Goal: Information Seeking & Learning: Learn about a topic

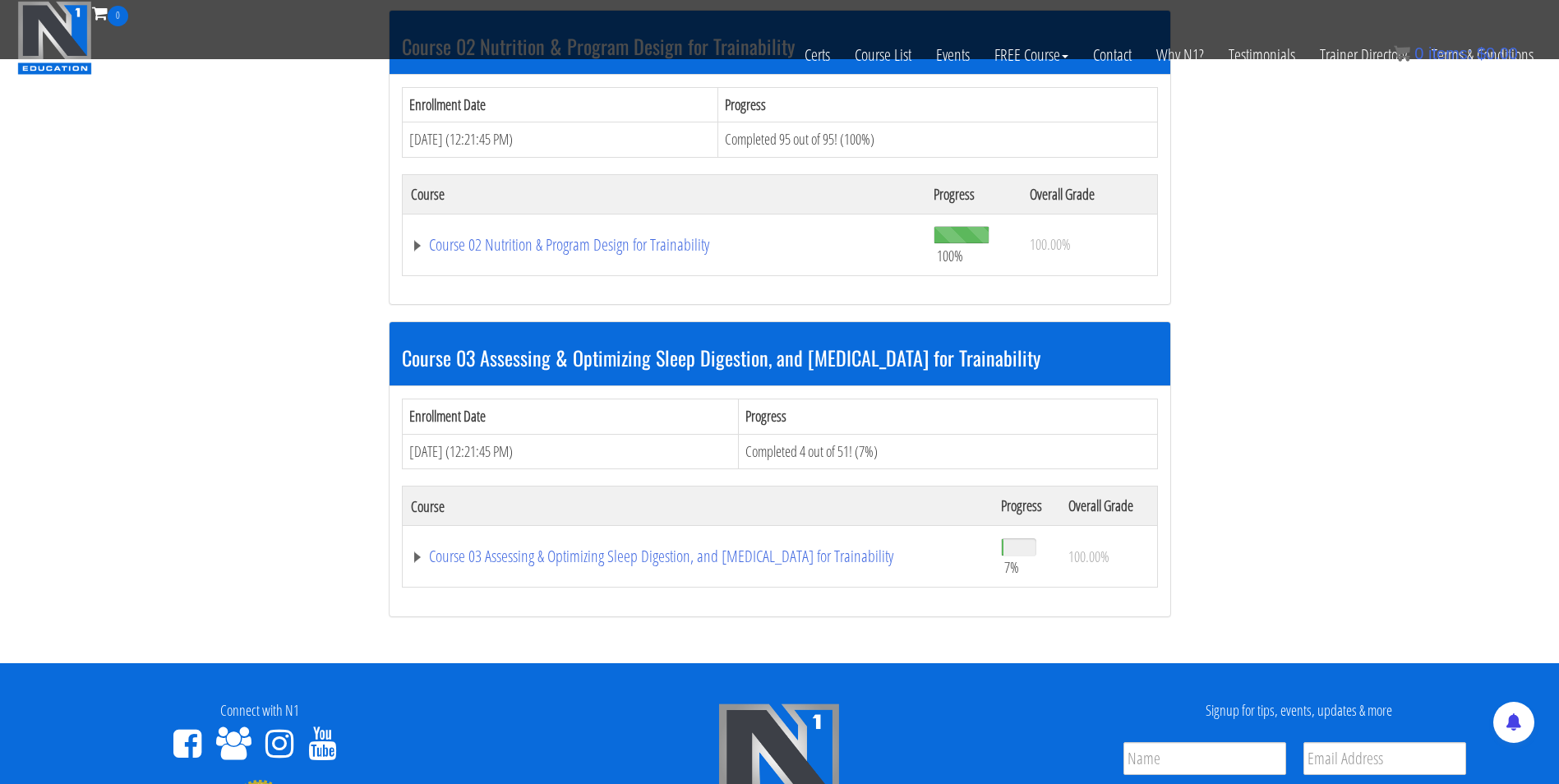
scroll to position [852, 0]
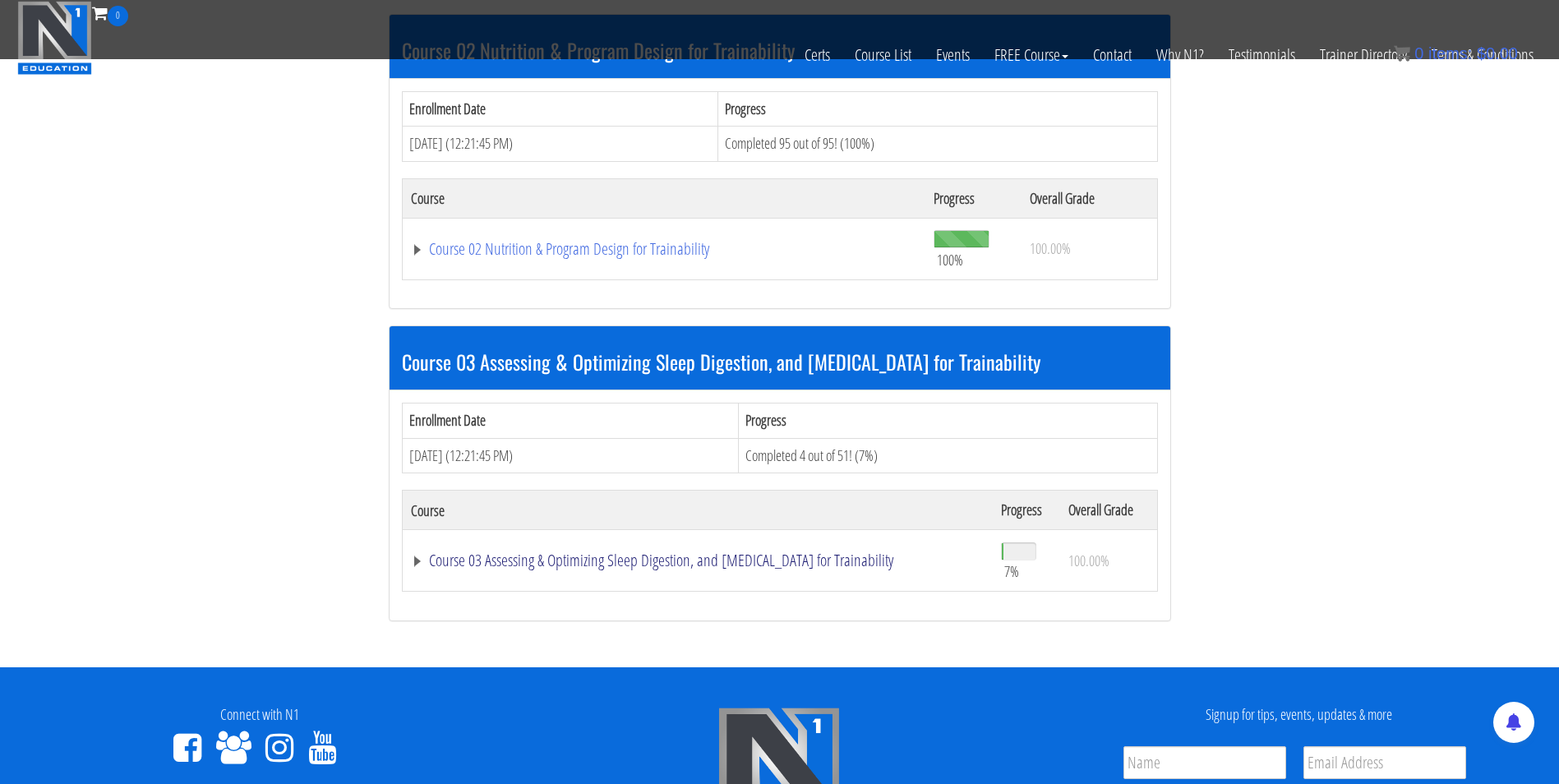
click at [730, 557] on link "Course 03 Assessing & Optimizing Sleep Digestion, and Stress Management for Tra…" at bounding box center [698, 560] width 574 height 16
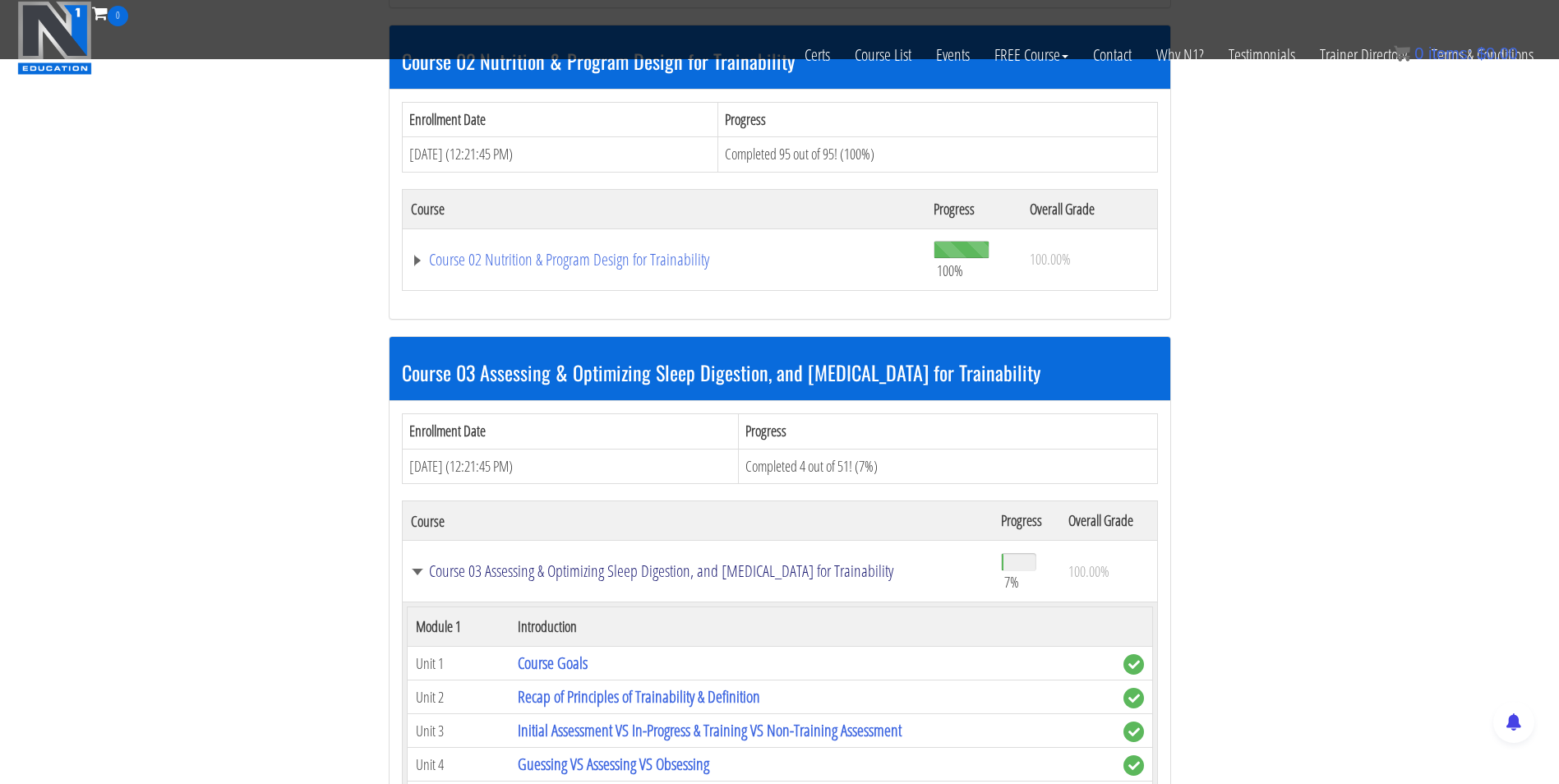
scroll to position [858, 0]
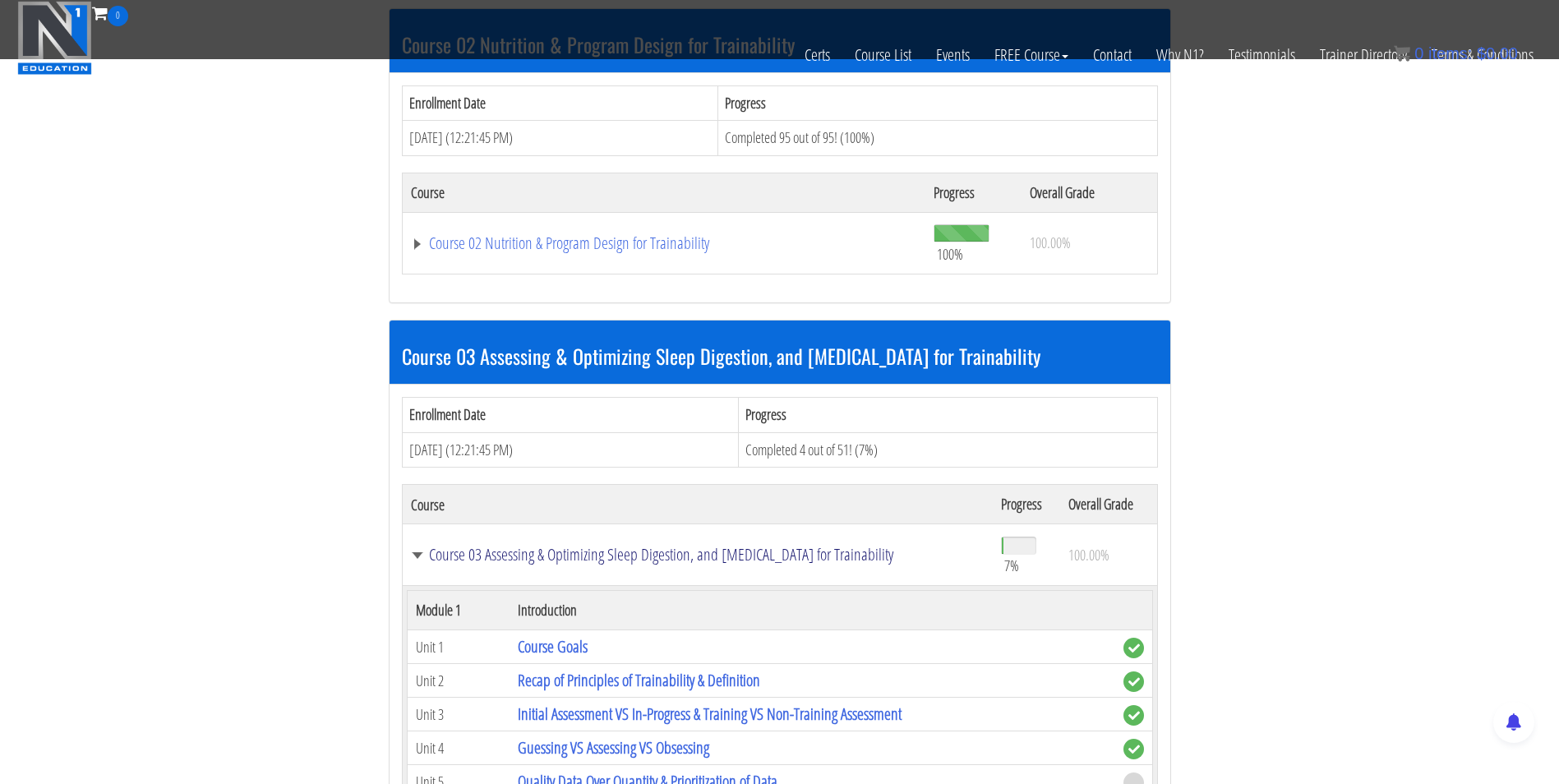
click at [722, 558] on link "Course 03 Assessing & Optimizing Sleep Digestion, and Stress Management for Tra…" at bounding box center [698, 555] width 574 height 16
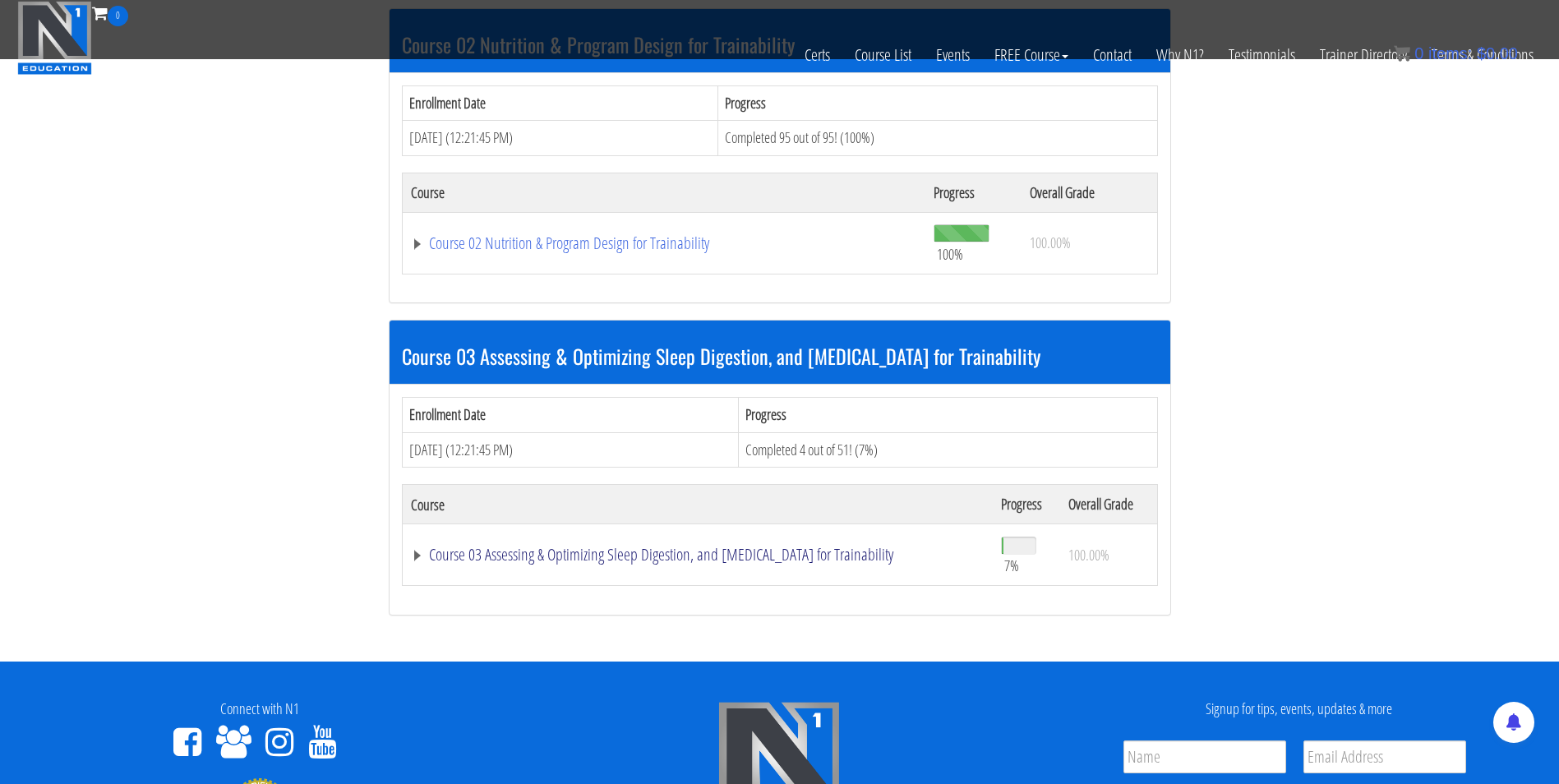
click at [653, 553] on link "Course 03 Assessing & Optimizing Sleep Digestion, and Stress Management for Tra…" at bounding box center [698, 555] width 574 height 16
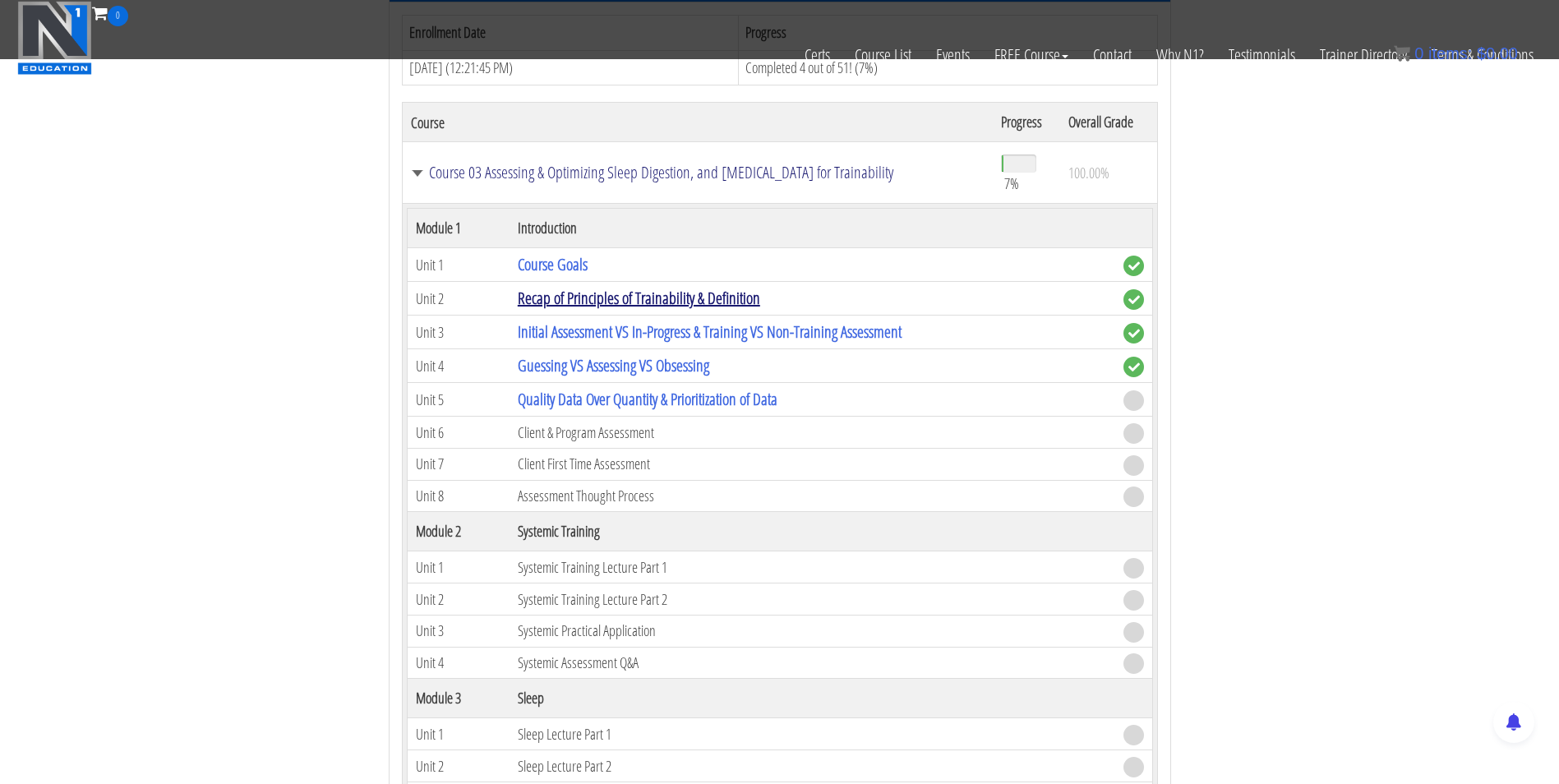
scroll to position [1235, 0]
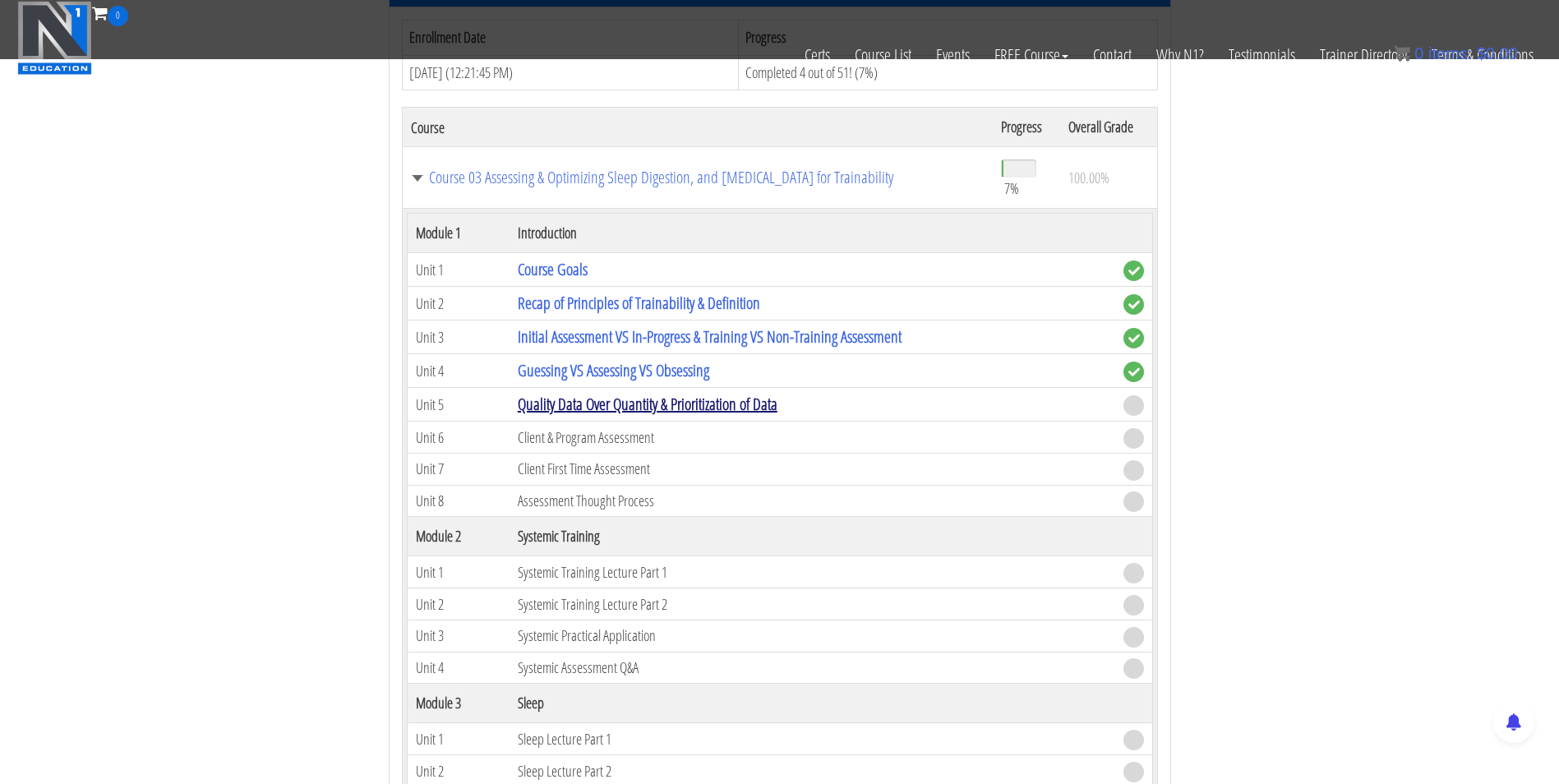
click at [649, 400] on link "Quality Data Over Quantity & Prioritization of Data" at bounding box center [647, 404] width 259 height 22
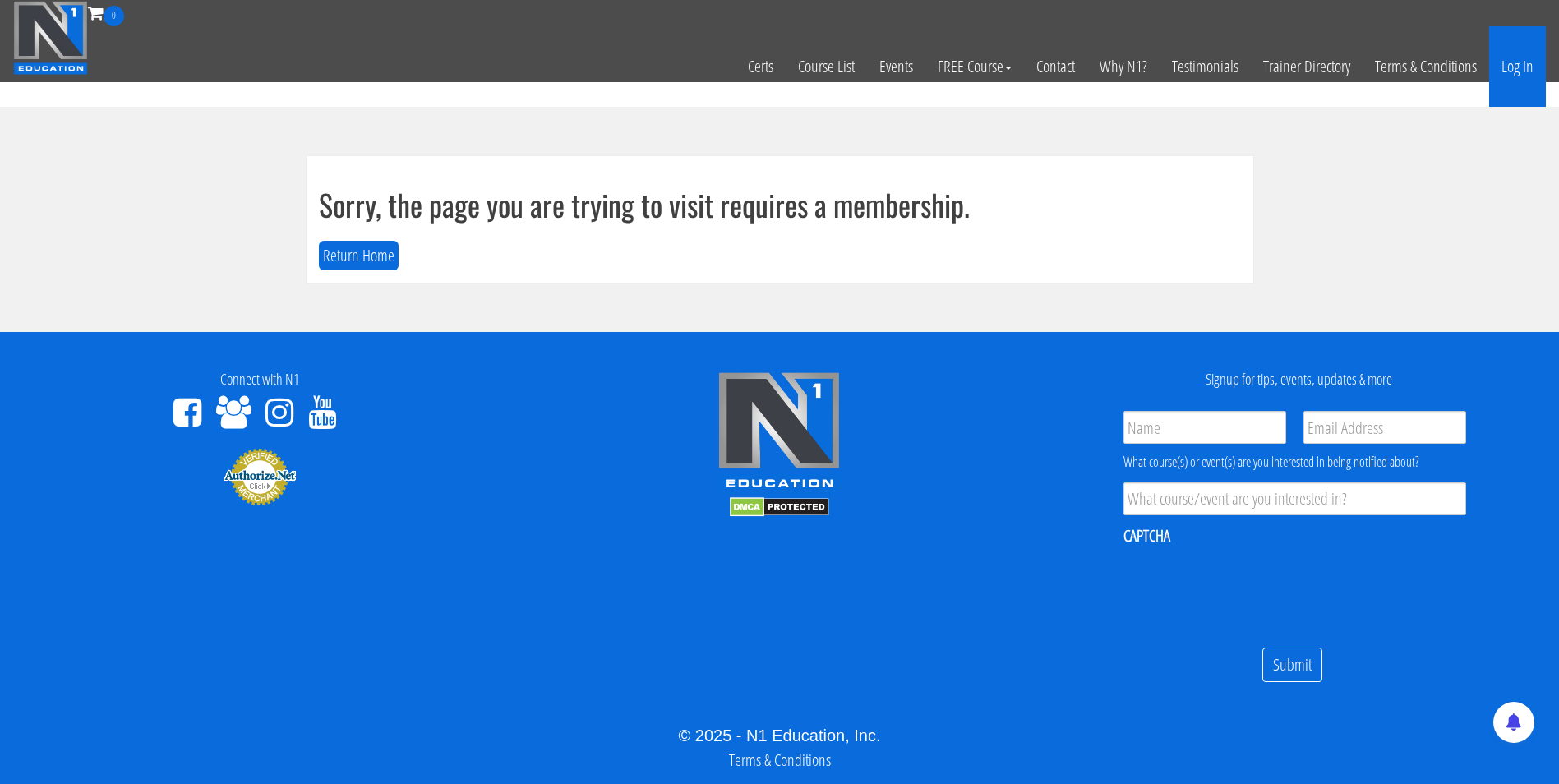
click at [1534, 76] on link "Log In" at bounding box center [1517, 66] width 56 height 81
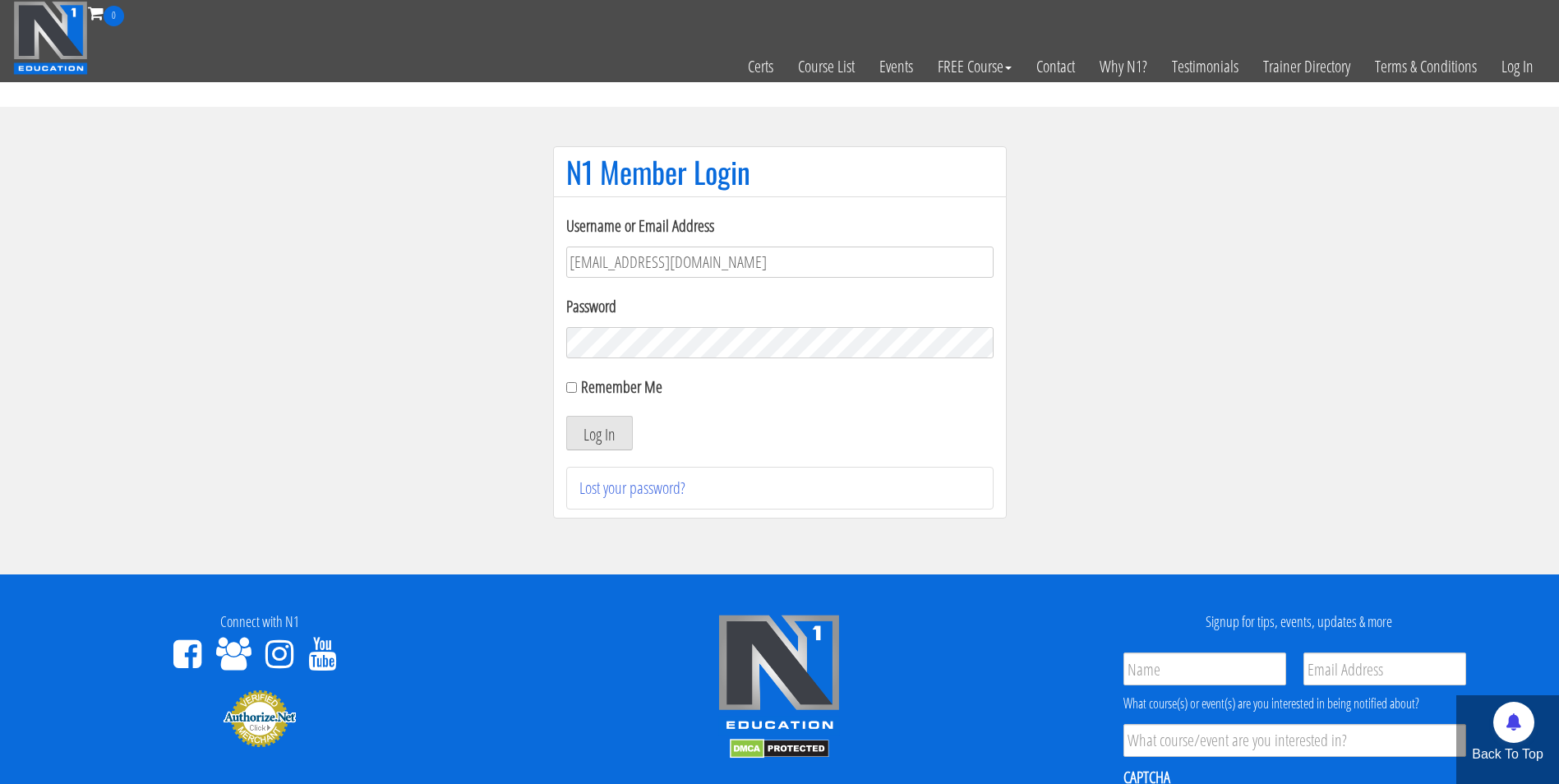
type input "darrennuzzo@gmail.com"
click at [566, 416] on button "Log In" at bounding box center [598, 433] width 66 height 35
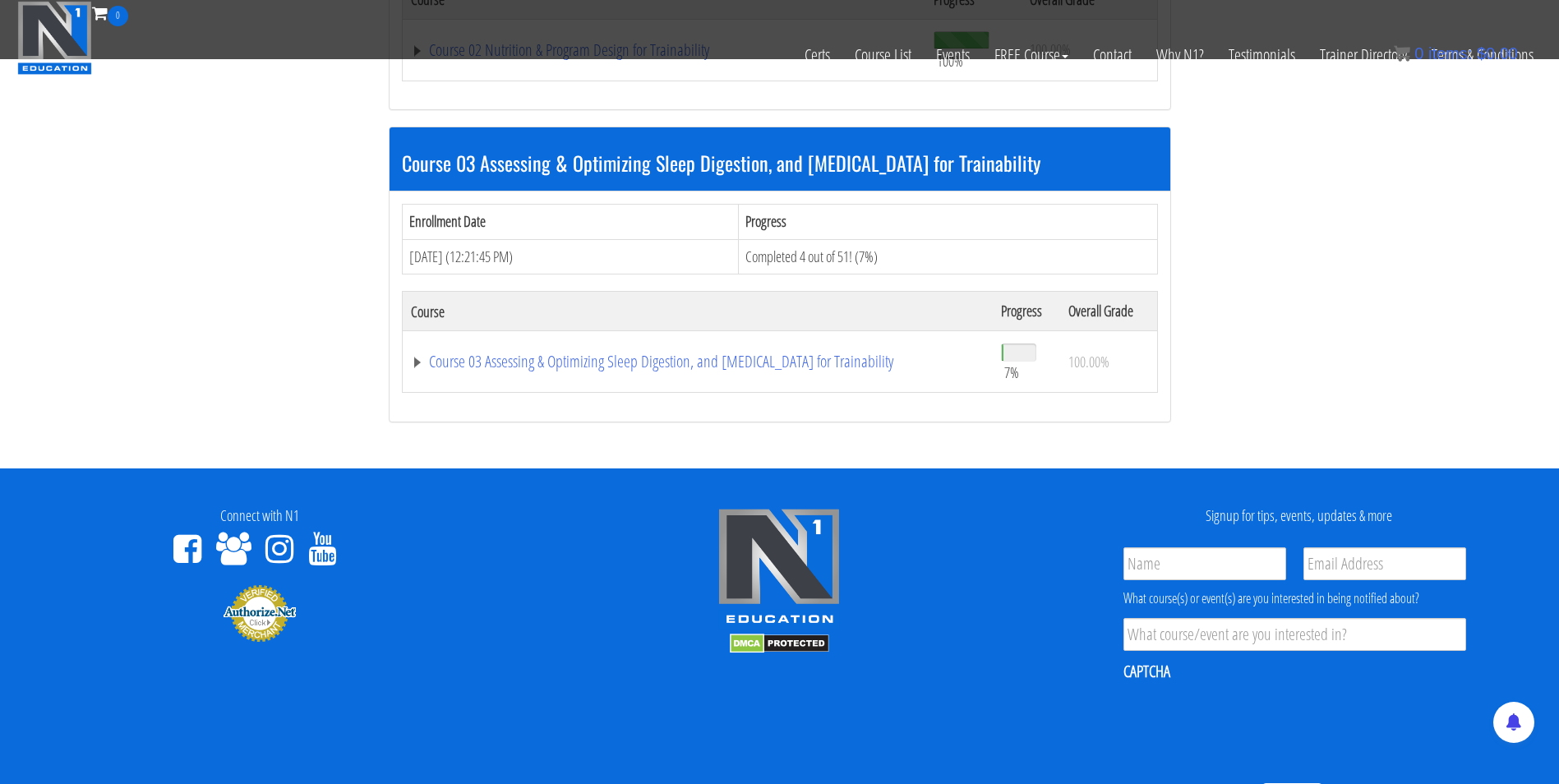
scroll to position [1051, 0]
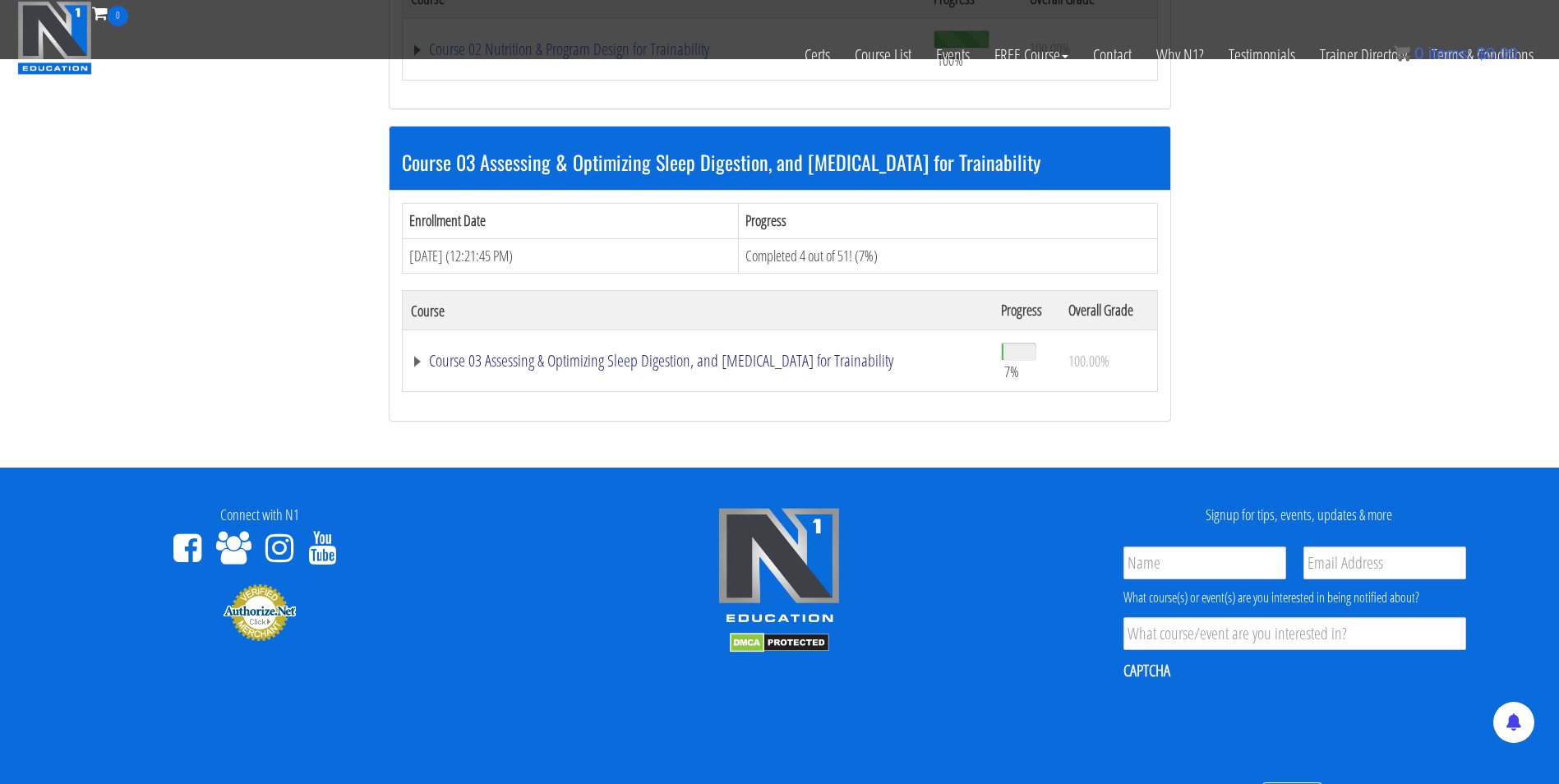
click at [763, 358] on link "Course 03 Assessing & Optimizing Sleep Digestion, and Stress Management for Tra…" at bounding box center [698, 361] width 574 height 16
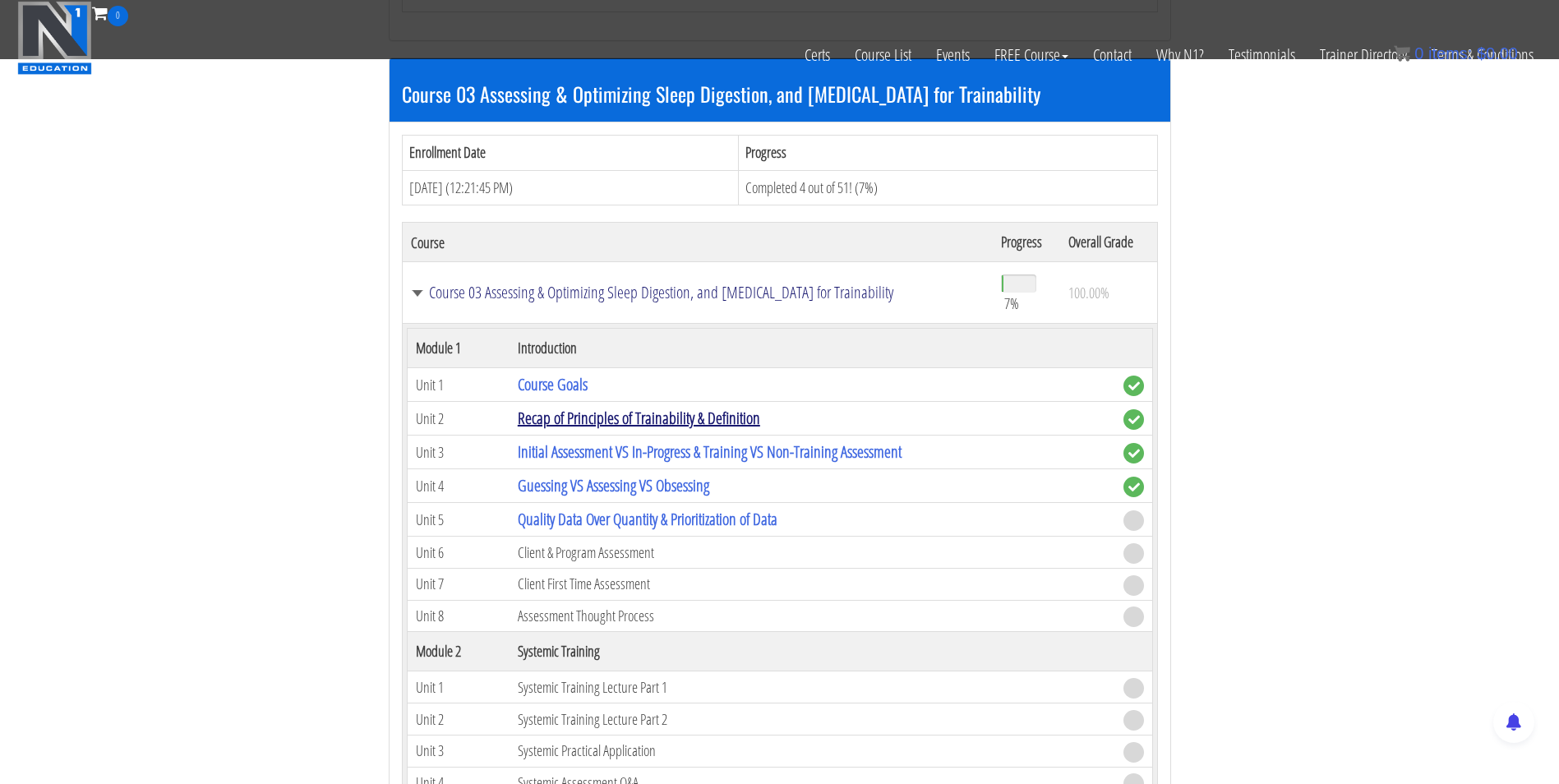
scroll to position [1119, 0]
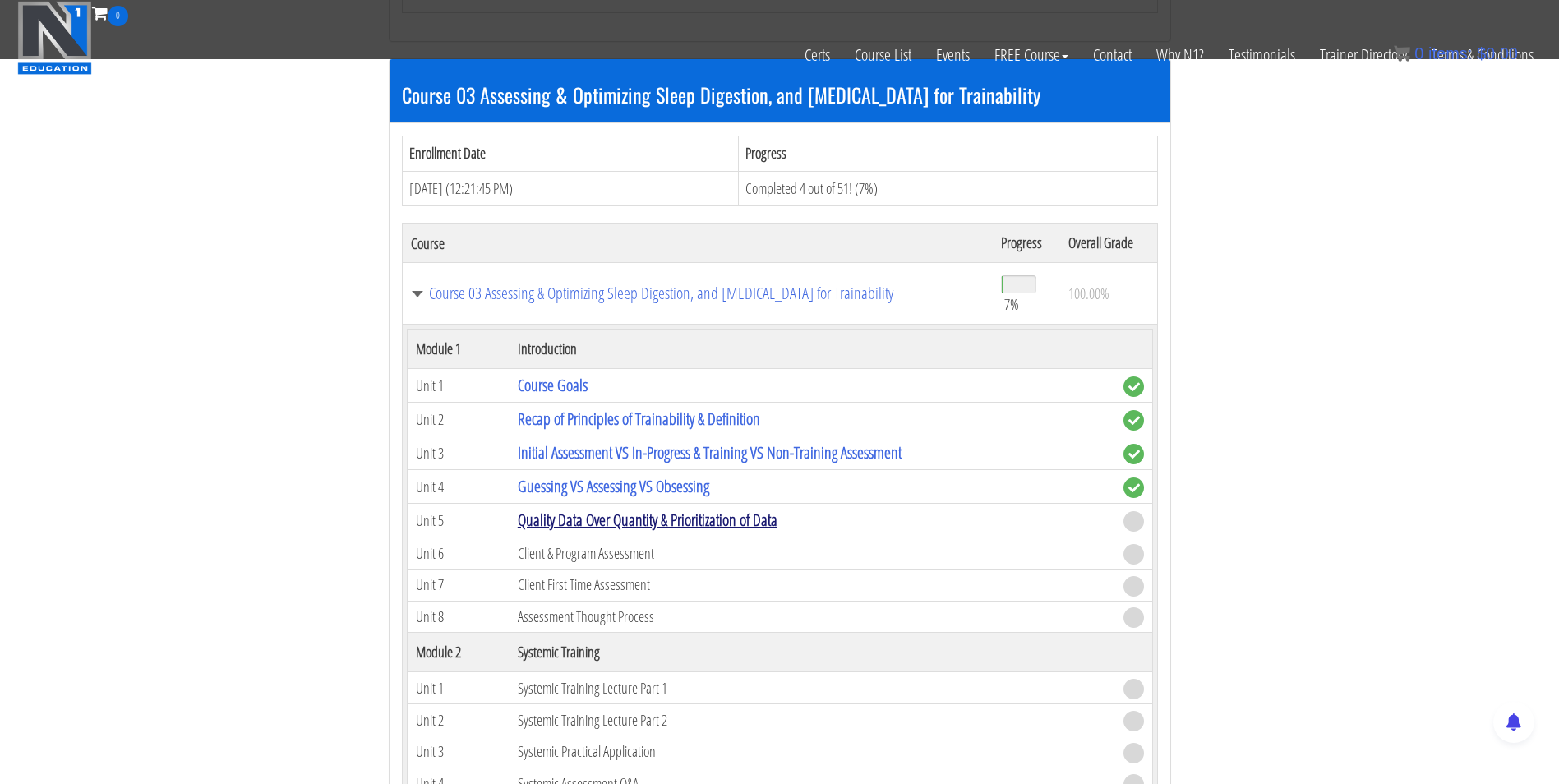
click at [665, 515] on link "Quality Data Over Quantity & Prioritization of Data" at bounding box center [647, 519] width 259 height 22
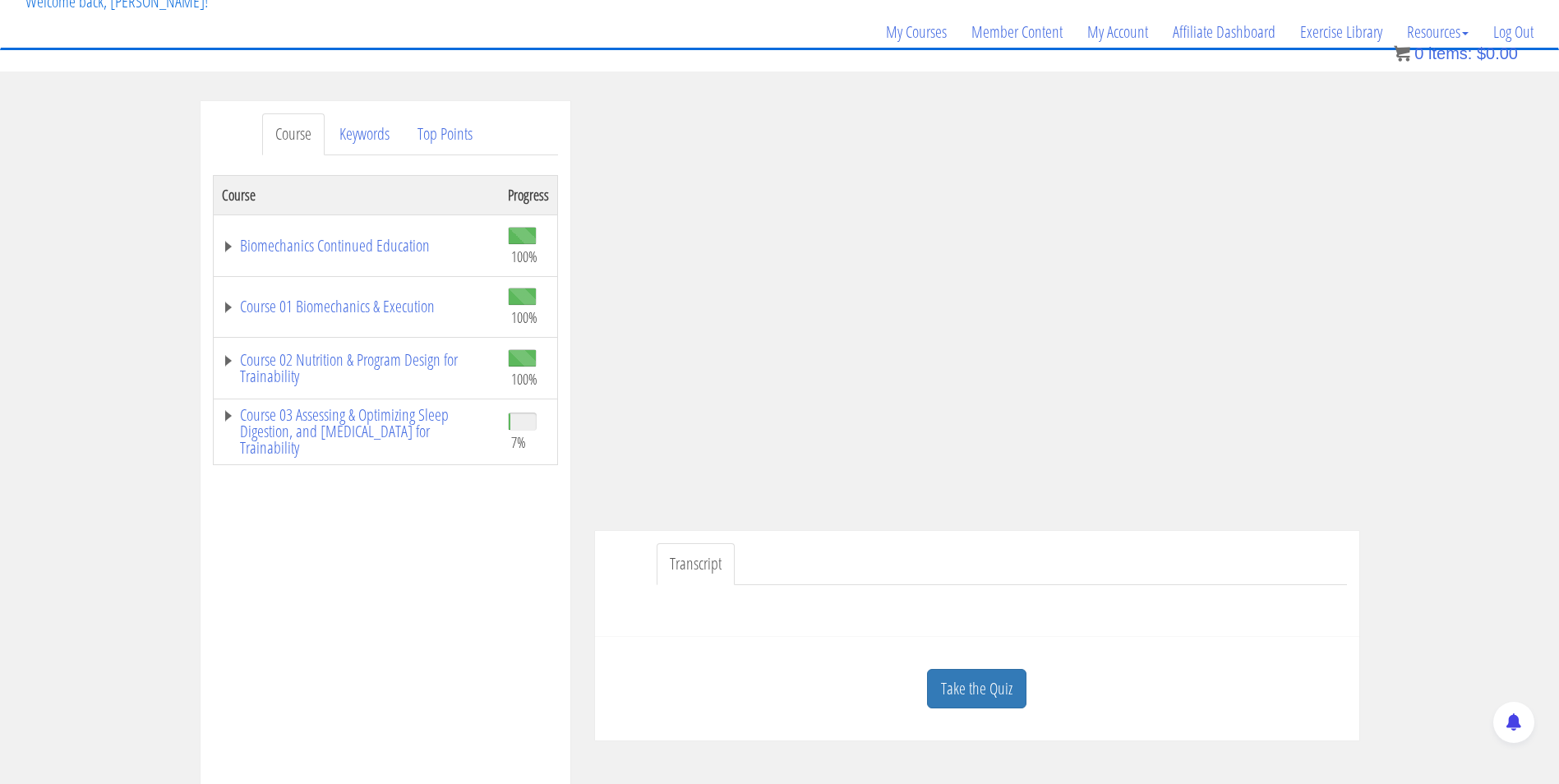
scroll to position [115, 0]
click at [977, 684] on link "Take the Quiz" at bounding box center [976, 688] width 99 height 40
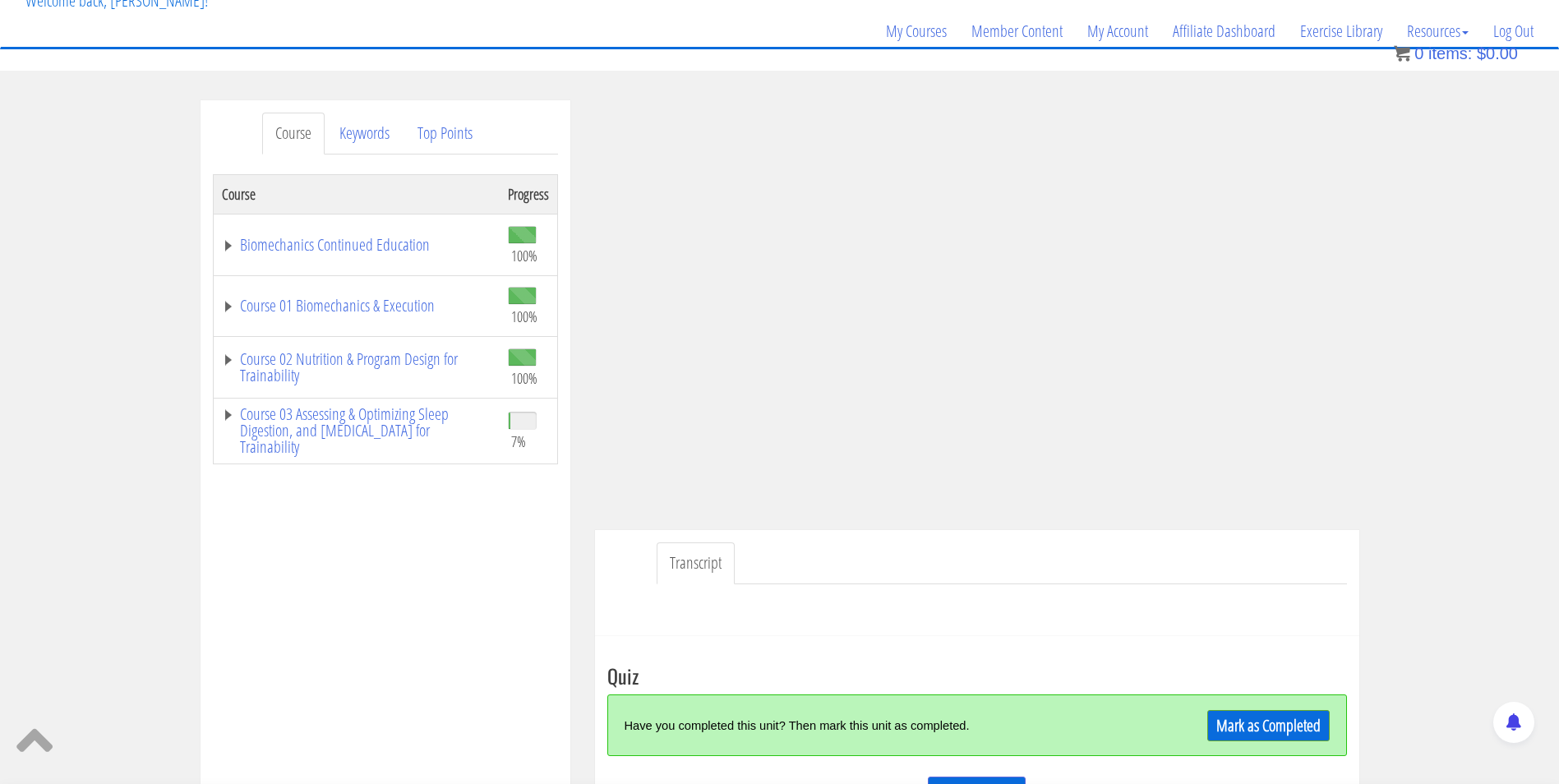
scroll to position [277, 0]
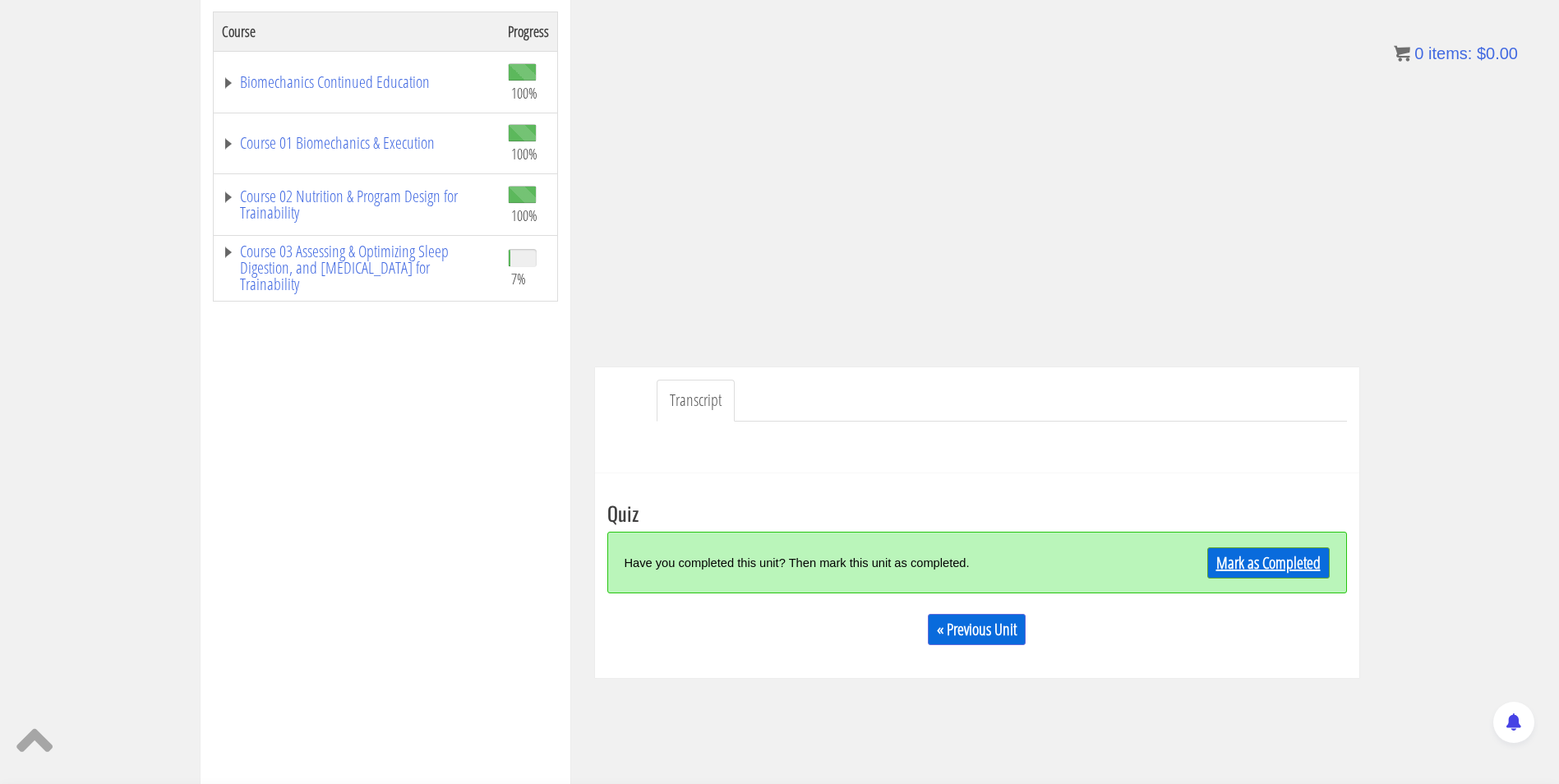
click at [1226, 554] on link "Mark as Completed" at bounding box center [1268, 563] width 123 height 31
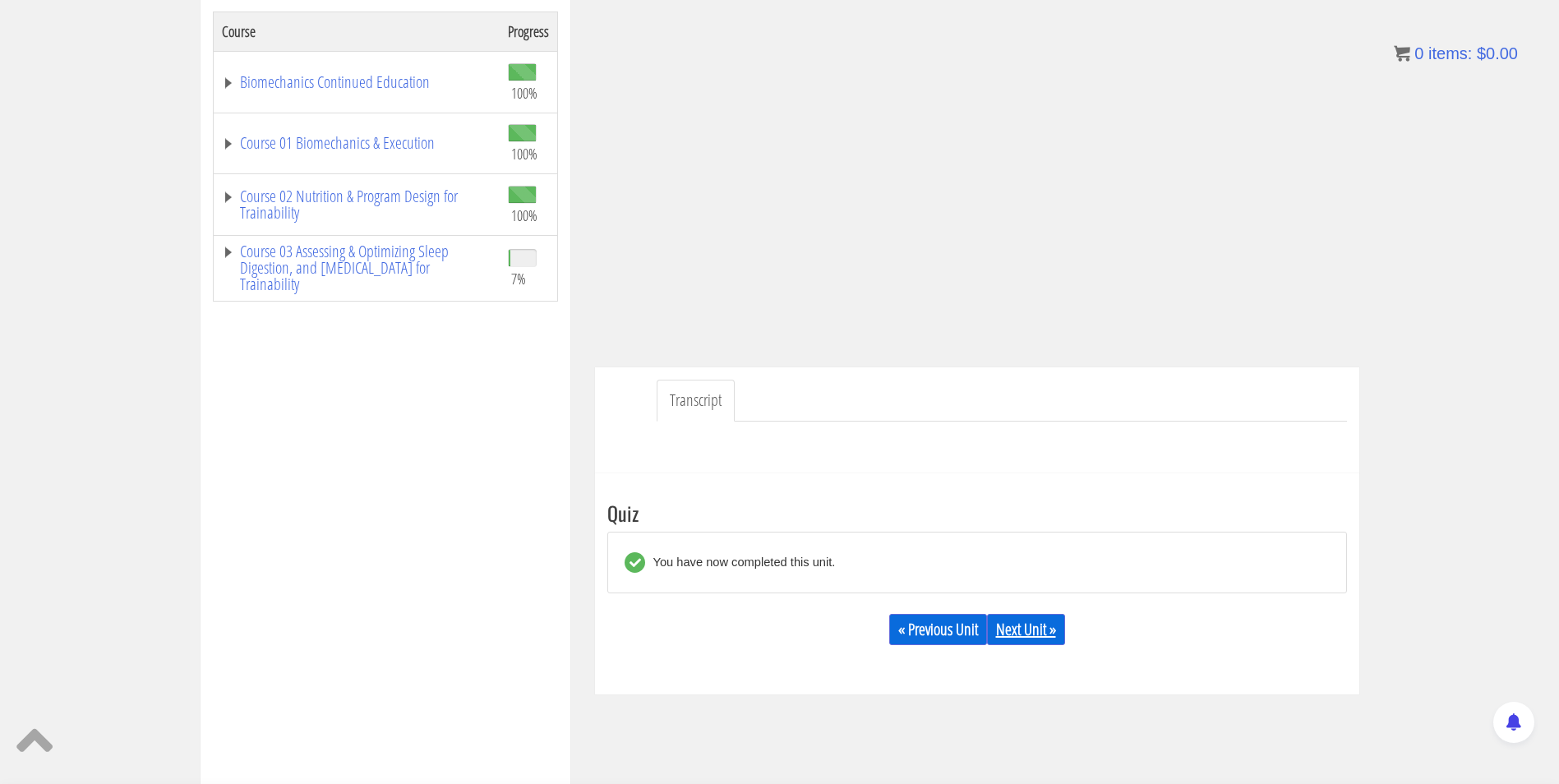
click at [1022, 633] on link "Next Unit »" at bounding box center [1026, 629] width 78 height 31
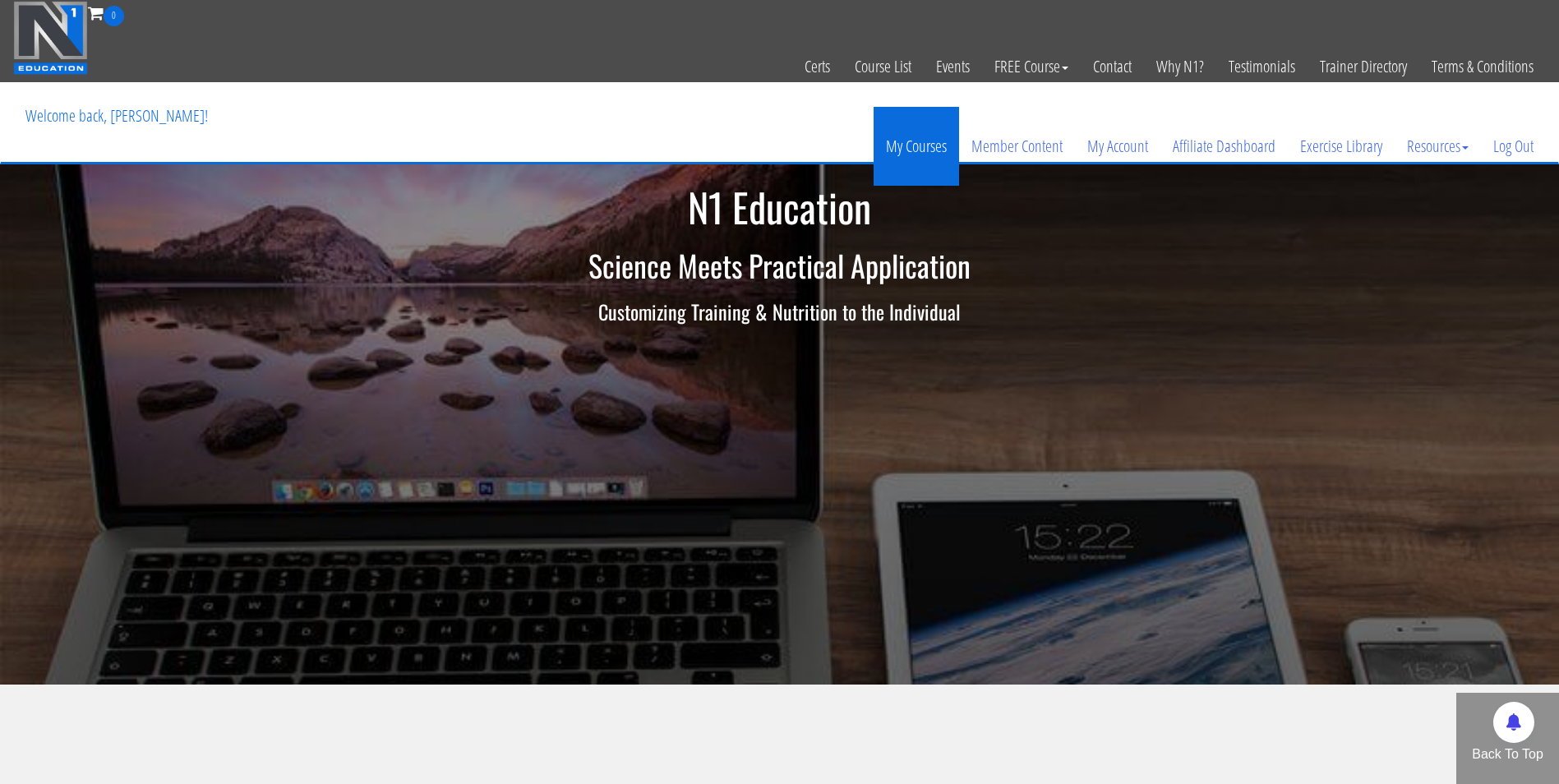
click at [939, 146] on link "My Courses" at bounding box center [916, 146] width 85 height 79
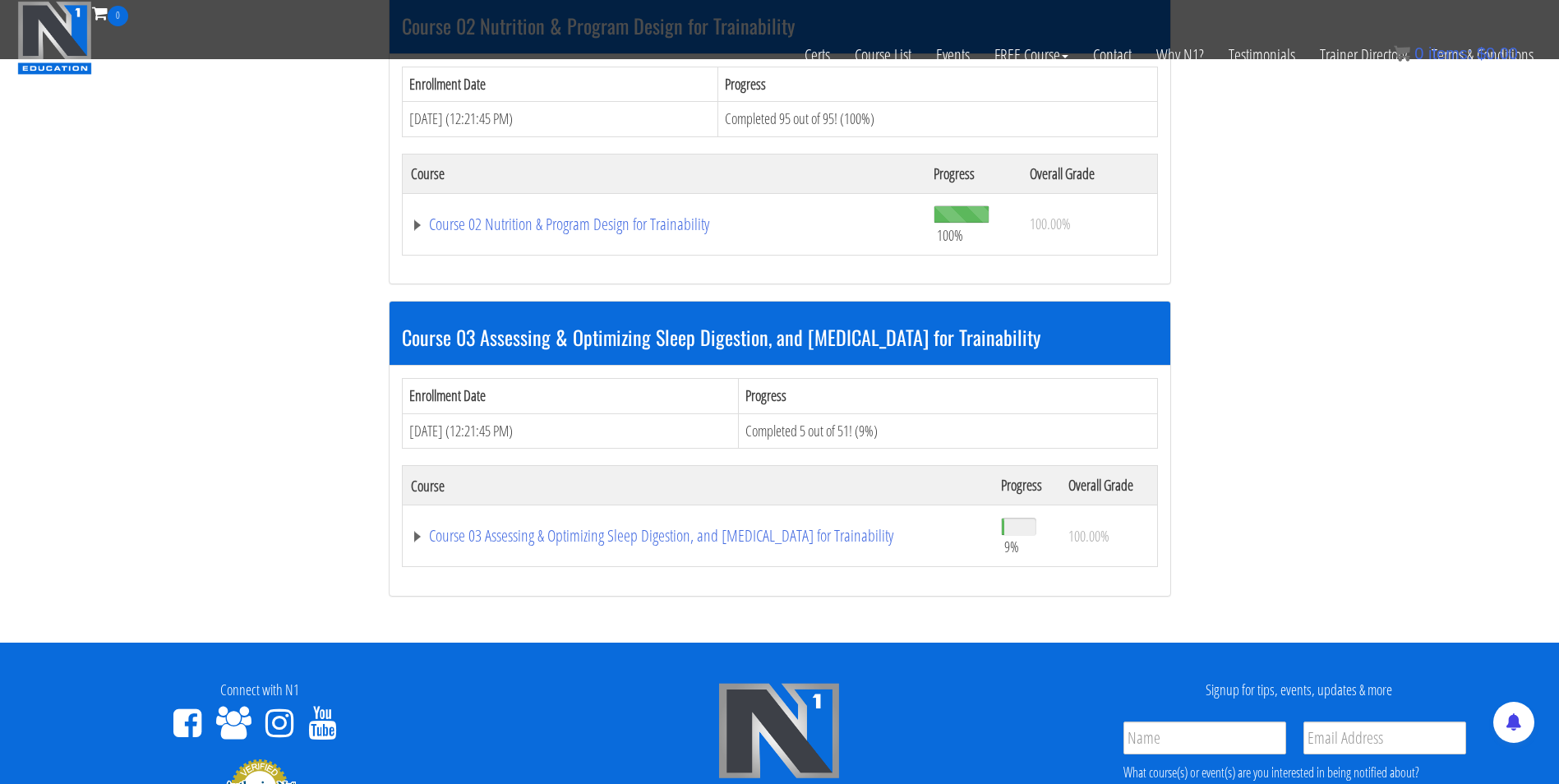
scroll to position [878, 0]
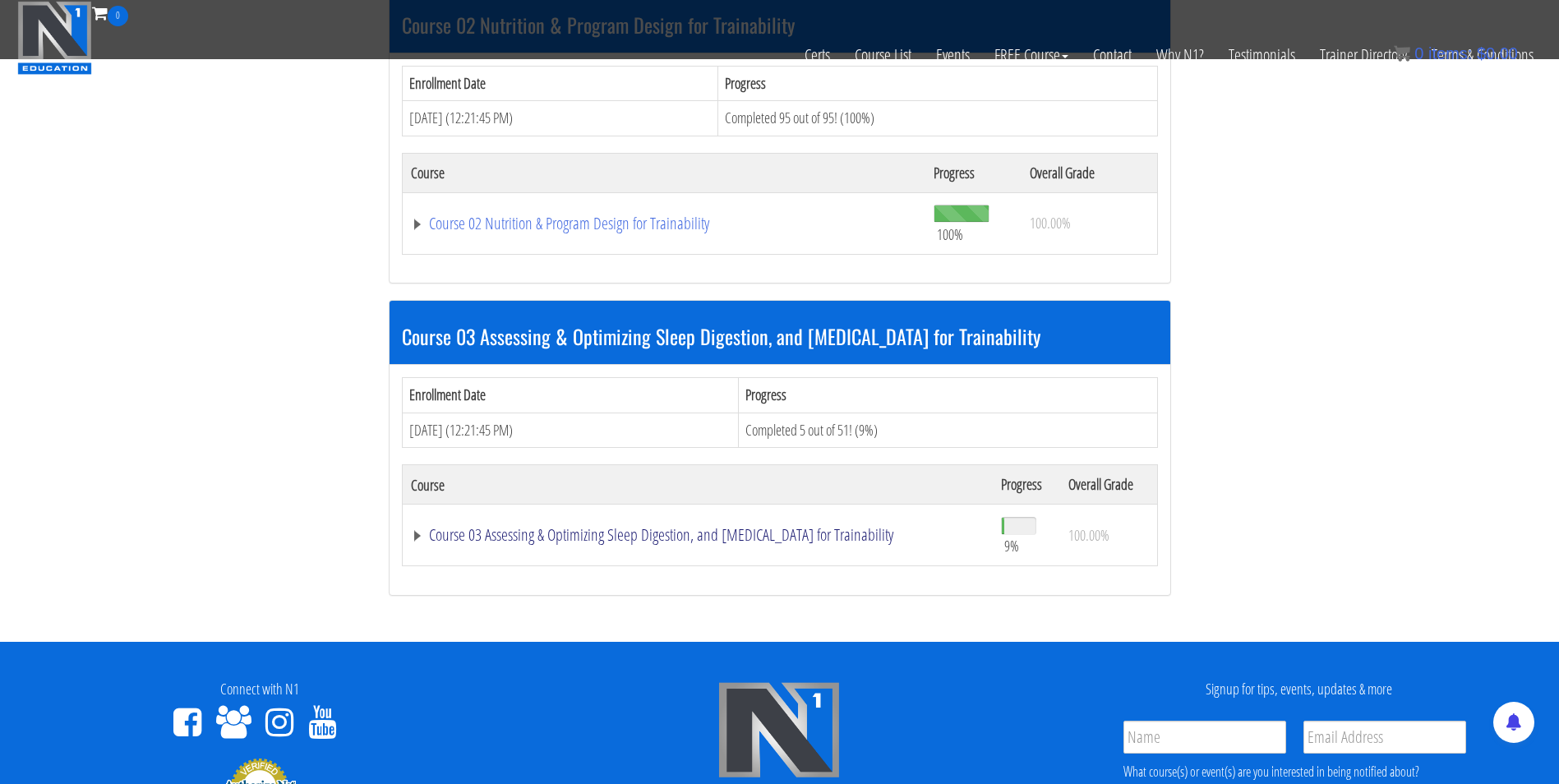
click at [506, 535] on link "Course 03 Assessing & Optimizing Sleep Digestion, and [MEDICAL_DATA] for Traina…" at bounding box center [698, 535] width 574 height 16
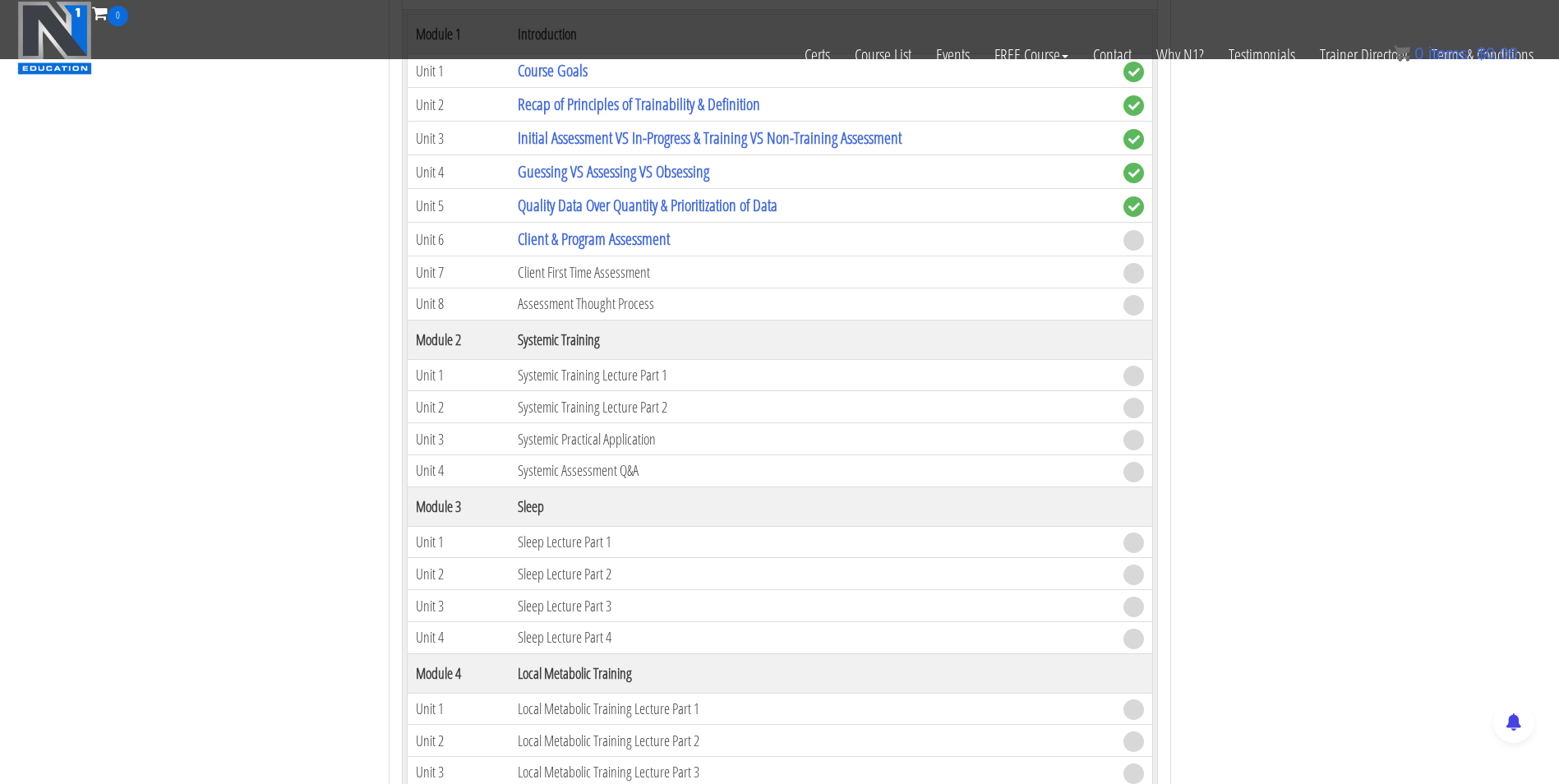
scroll to position [1360, 0]
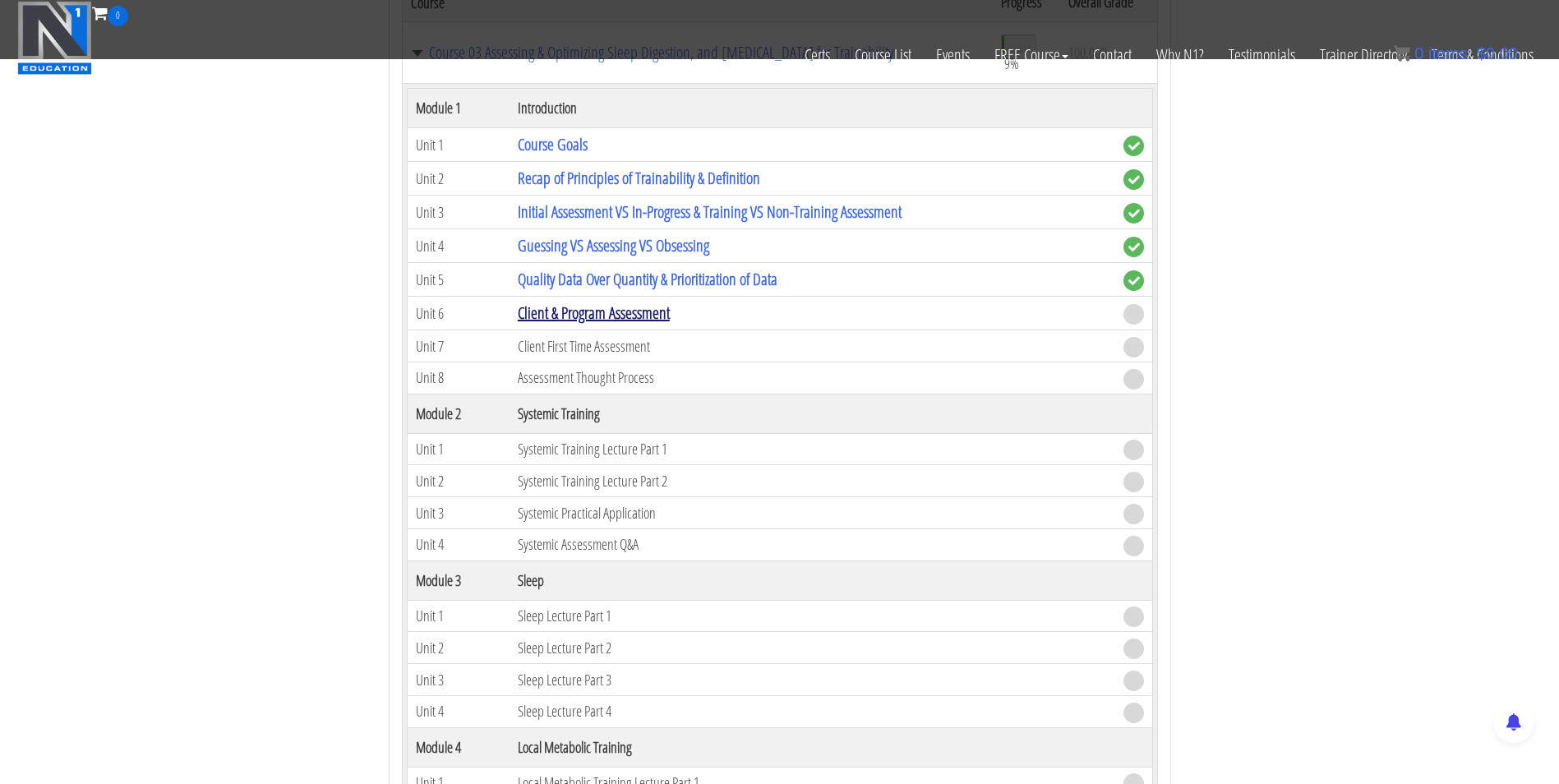
click at [549, 318] on link "Client & Program Assessment" at bounding box center [593, 313] width 152 height 22
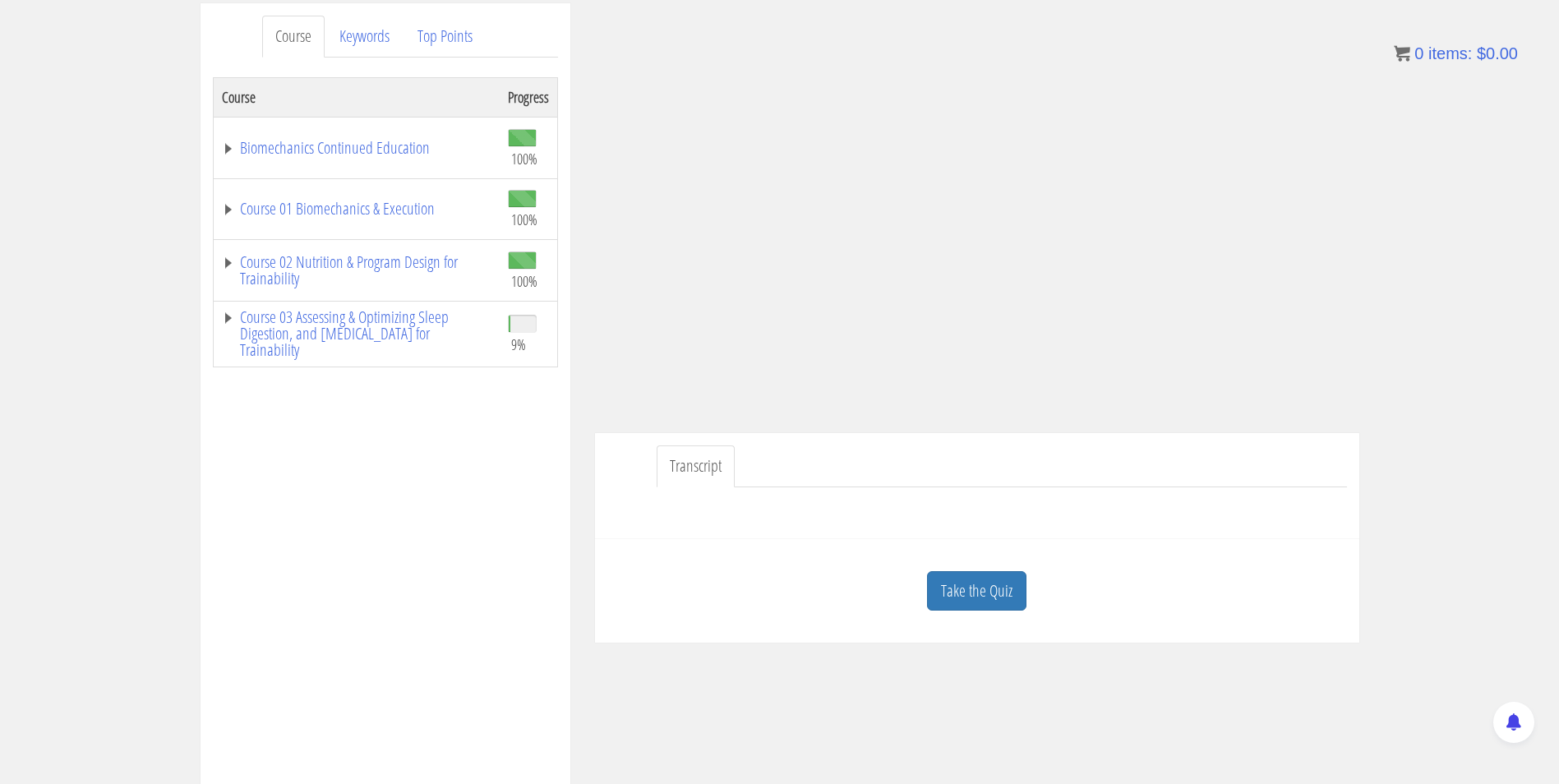
scroll to position [211, 0]
click at [978, 601] on link "Take the Quiz" at bounding box center [976, 592] width 99 height 40
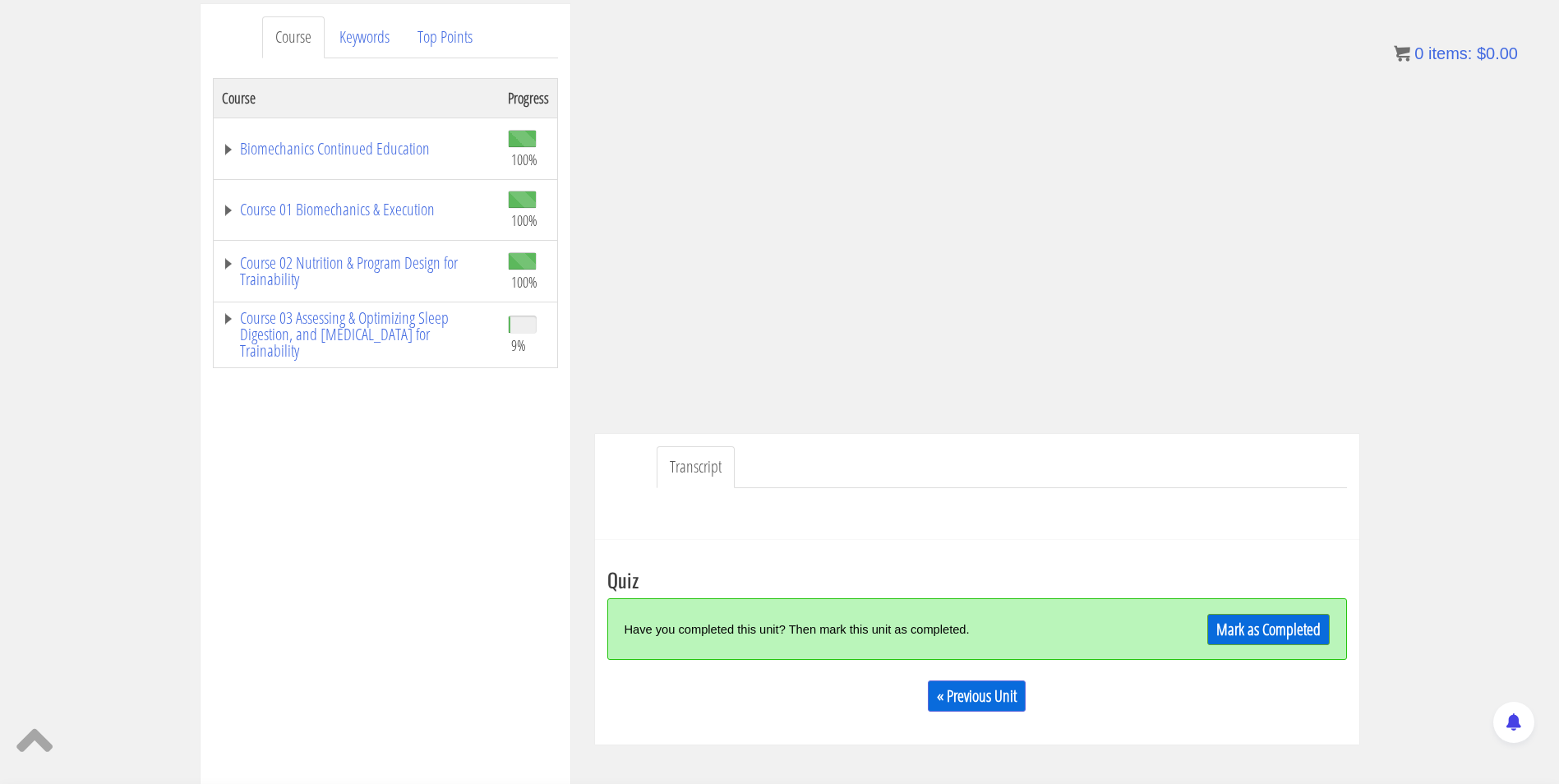
scroll to position [279, 0]
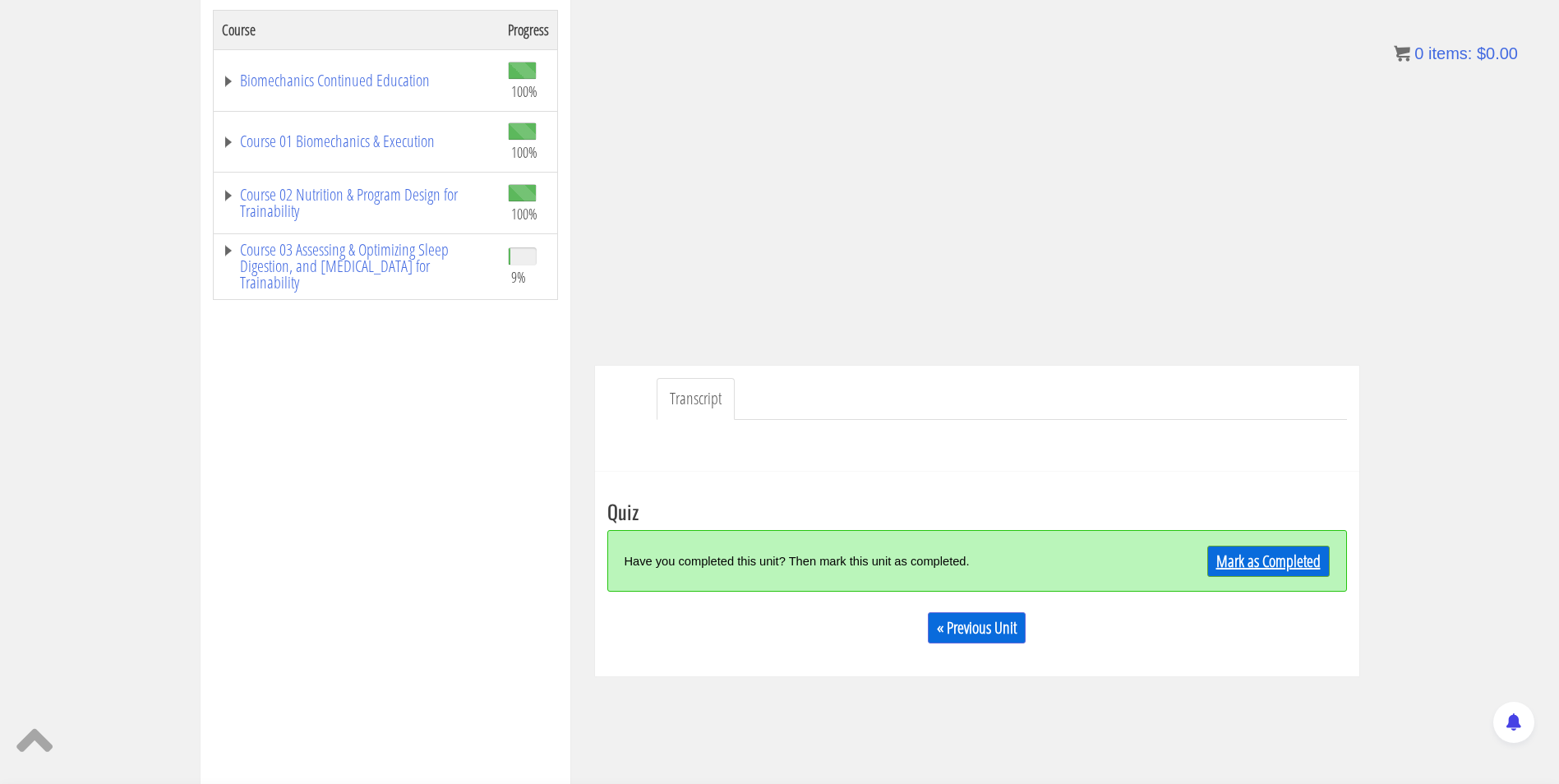
click at [1237, 565] on link "Mark as Completed" at bounding box center [1268, 561] width 123 height 31
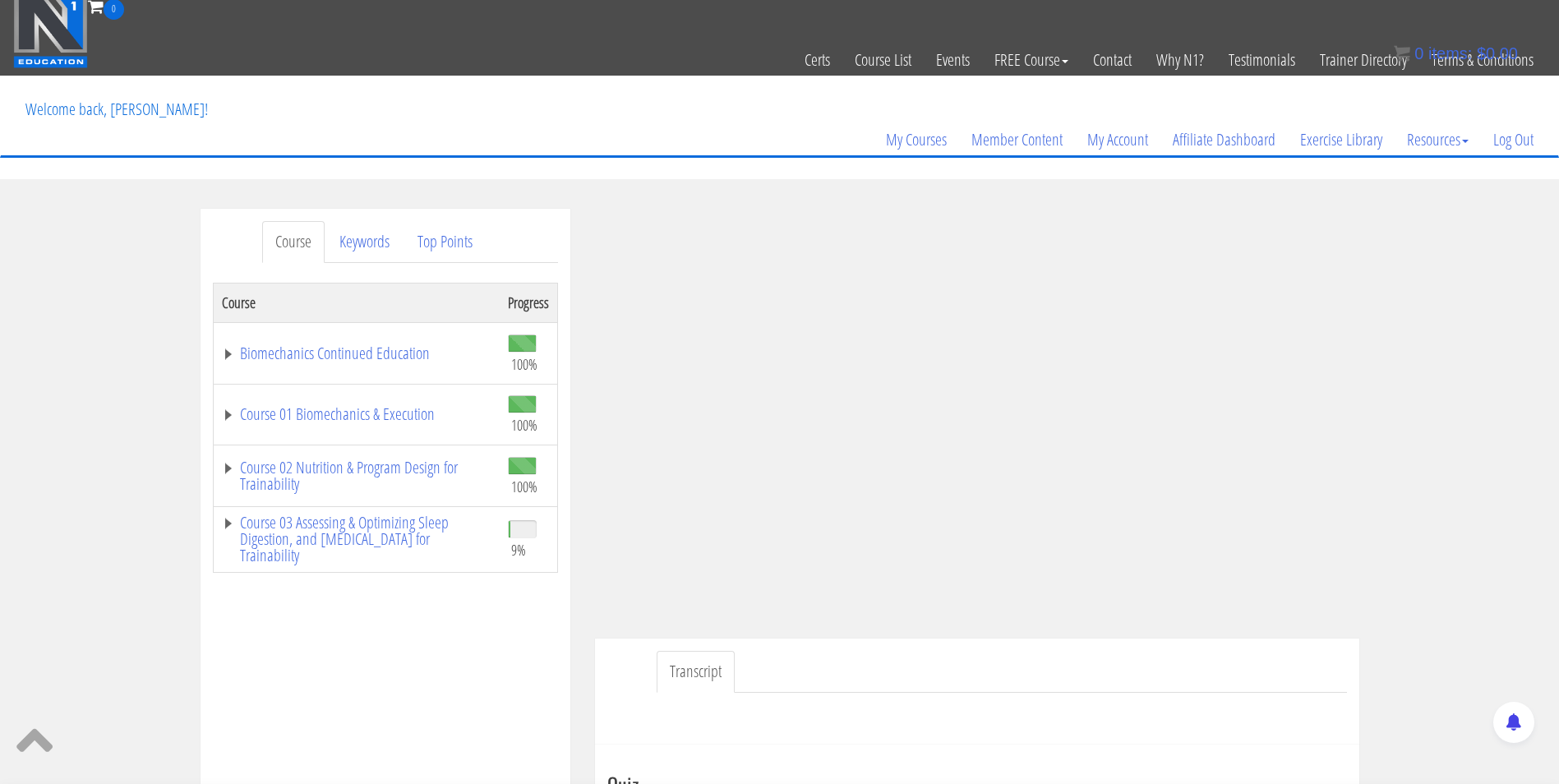
scroll to position [0, 0]
